Goal: Complete application form

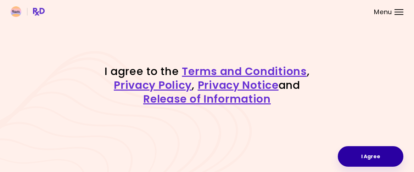
click at [363, 154] on button "I Agree" at bounding box center [371, 156] width 66 height 21
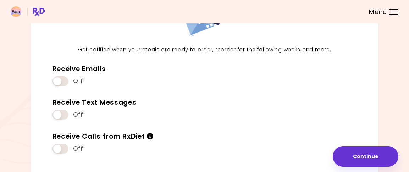
scroll to position [104, 0]
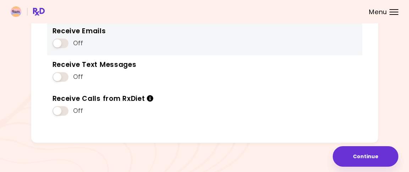
click at [55, 43] on span at bounding box center [60, 44] width 16 height 10
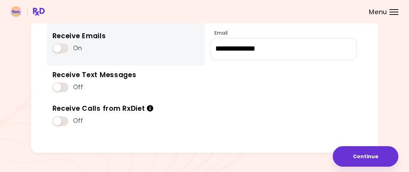
click at [63, 50] on span at bounding box center [60, 49] width 16 height 10
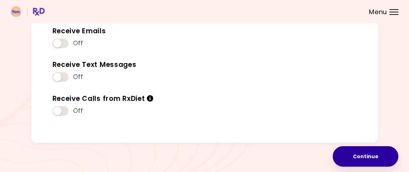
click at [383, 159] on button "Continue" at bounding box center [365, 156] width 66 height 21
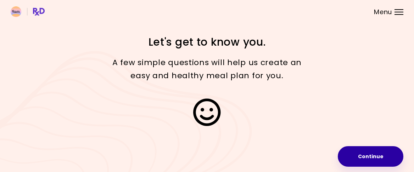
click at [365, 157] on button "Continue" at bounding box center [371, 156] width 66 height 21
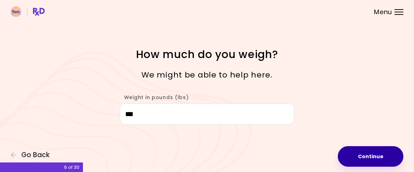
click at [365, 158] on button "Continue" at bounding box center [371, 156] width 66 height 21
select select "****"
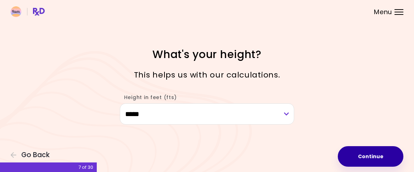
click at [367, 158] on button "Continue" at bounding box center [371, 156] width 66 height 21
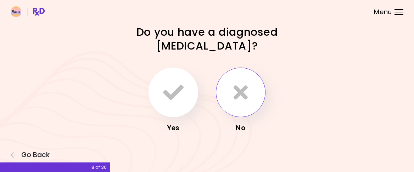
click at [247, 99] on icon "button" at bounding box center [241, 92] width 14 height 21
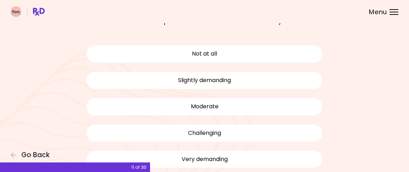
scroll to position [35, 0]
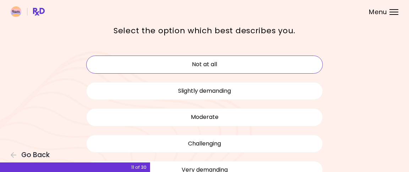
click at [206, 65] on button "Not at all" at bounding box center [204, 65] width 237 height 18
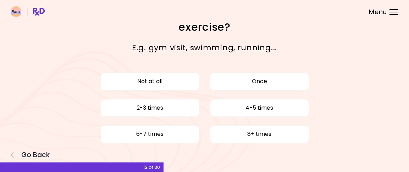
scroll to position [27, 0]
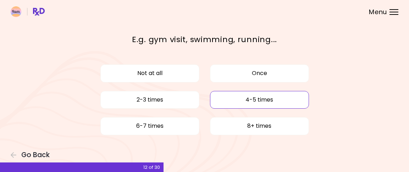
click at [274, 96] on button "4-5 times" at bounding box center [259, 100] width 99 height 18
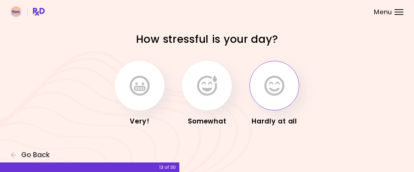
click at [264, 88] on icon "button" at bounding box center [274, 85] width 20 height 21
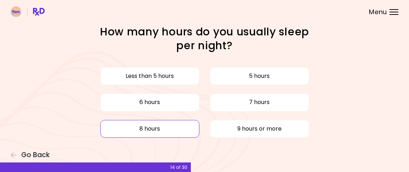
click at [179, 125] on button "8 hours" at bounding box center [149, 129] width 99 height 18
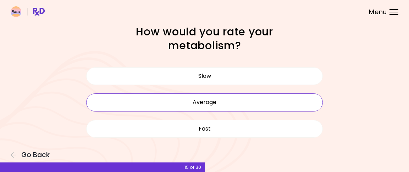
click at [219, 103] on button "Average" at bounding box center [204, 103] width 237 height 18
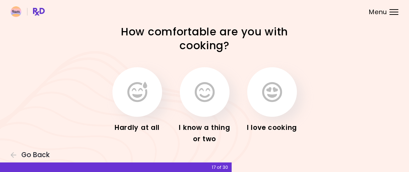
scroll to position [11, 0]
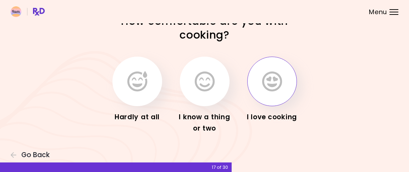
click at [281, 90] on icon "button" at bounding box center [272, 81] width 20 height 21
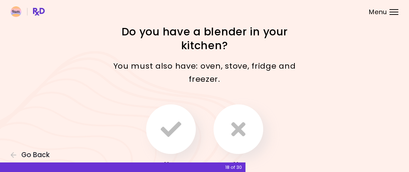
scroll to position [35, 0]
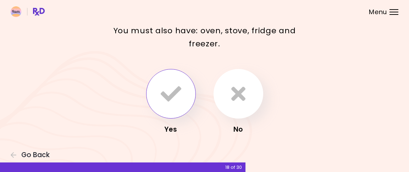
click at [174, 98] on icon "button" at bounding box center [171, 94] width 21 height 21
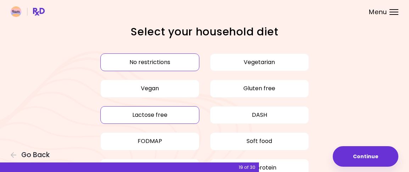
click at [142, 120] on button "Lactose free" at bounding box center [149, 115] width 99 height 18
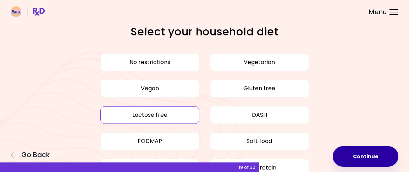
click at [370, 154] on button "Continue" at bounding box center [365, 156] width 66 height 21
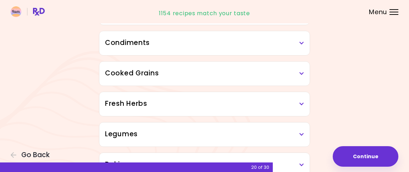
scroll to position [213, 0]
